Goal: Navigation & Orientation: Go to known website

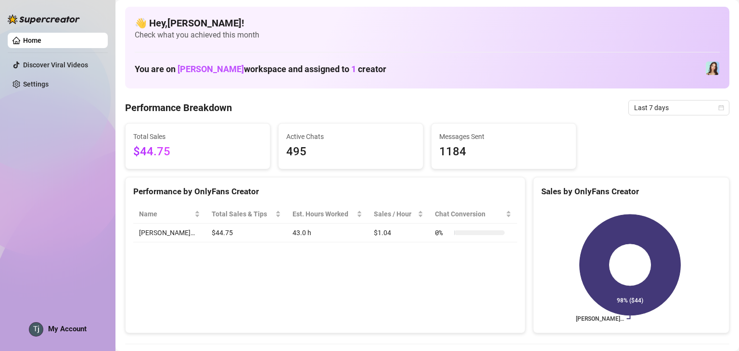
drag, startPoint x: 25, startPoint y: 168, endPoint x: 108, endPoint y: 168, distance: 83.2
click at [25, 168] on div "Home Discover Viral Videos Settings My Account" at bounding box center [58, 171] width 100 height 342
